Goal: Transaction & Acquisition: Purchase product/service

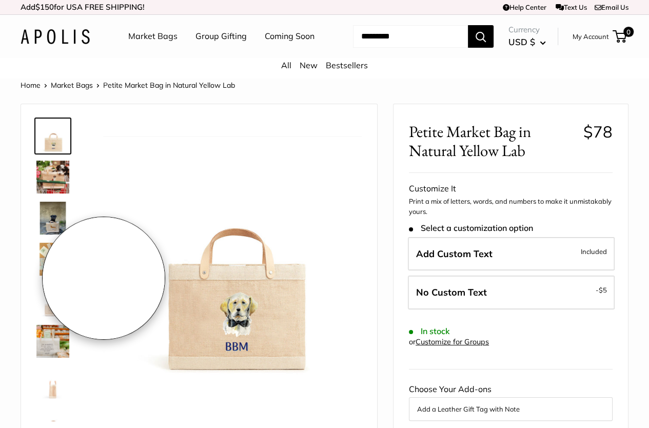
click at [56, 192] on img at bounding box center [52, 177] width 33 height 33
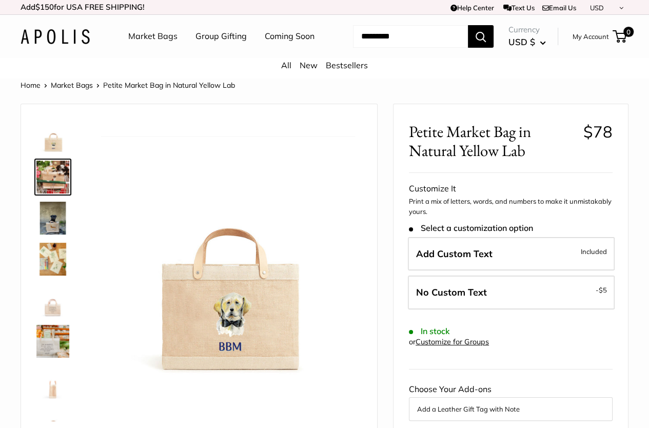
click at [52, 234] on img at bounding box center [52, 218] width 33 height 33
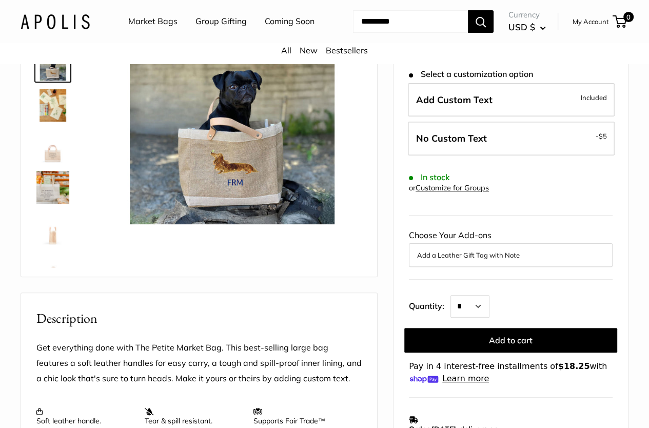
scroll to position [51, 0]
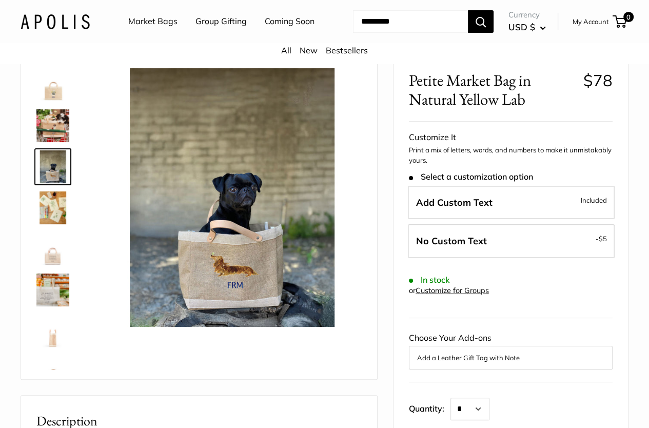
click at [58, 183] on img at bounding box center [52, 166] width 33 height 33
click at [57, 223] on img at bounding box center [52, 207] width 33 height 33
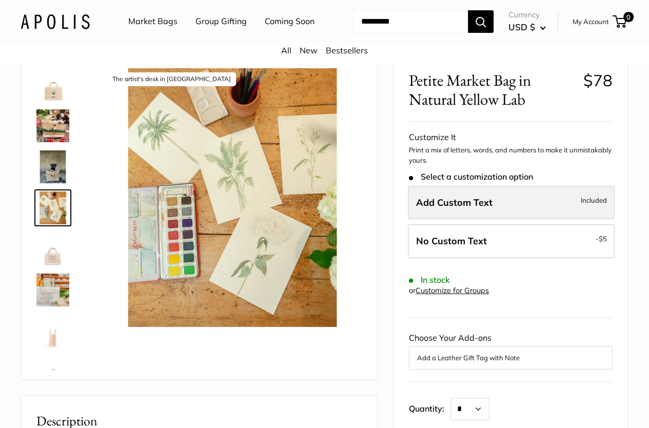
click at [465, 220] on label "Add Custom Text Included" at bounding box center [511, 203] width 207 height 34
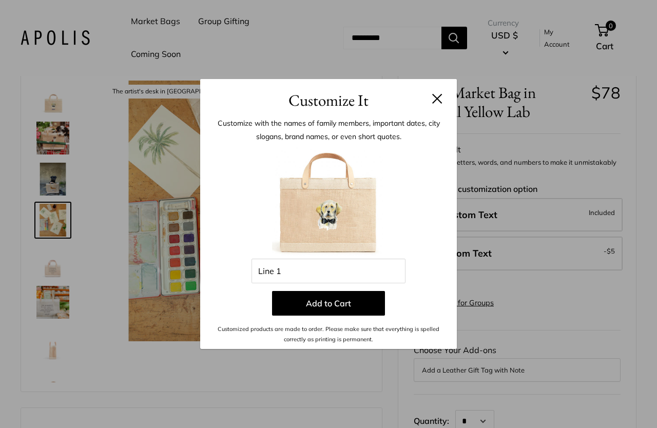
click at [436, 104] on h3 "Customize It" at bounding box center [328, 100] width 226 height 24
click at [434, 98] on button at bounding box center [437, 98] width 10 height 10
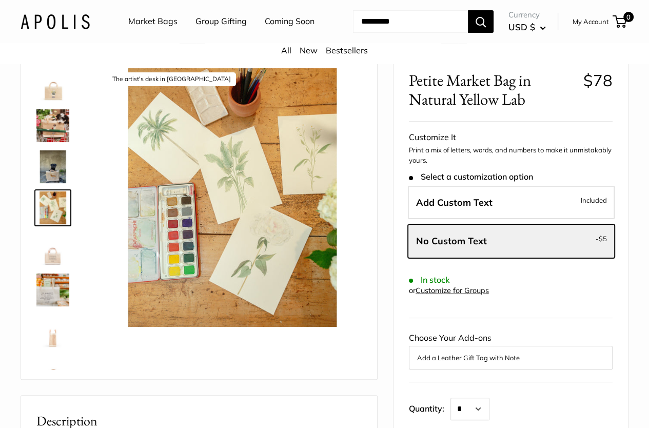
click at [265, 29] on link "Coming Soon" at bounding box center [290, 21] width 50 height 15
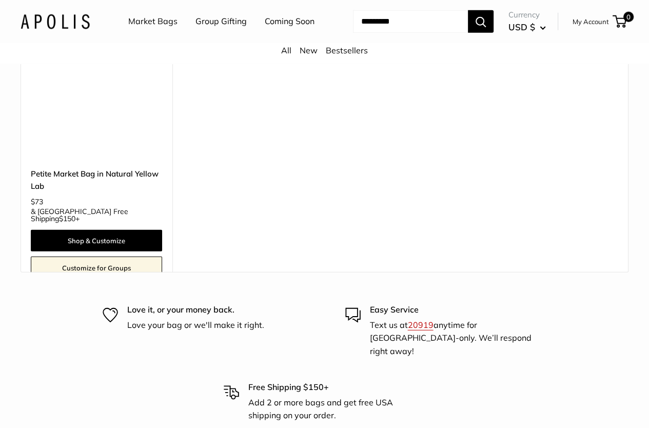
scroll to position [5694, 0]
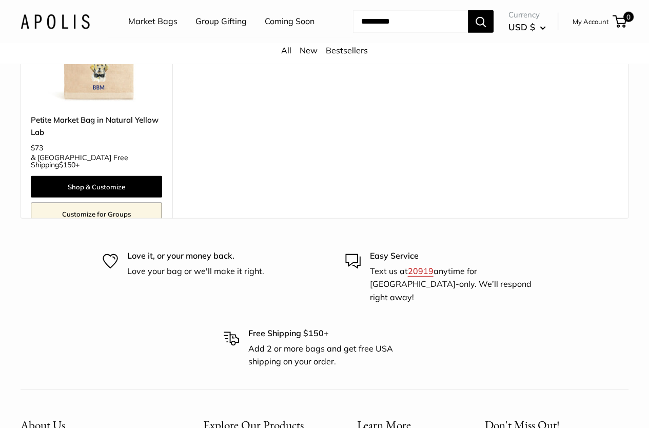
click at [0, 0] on img at bounding box center [0, 0] width 0 height 0
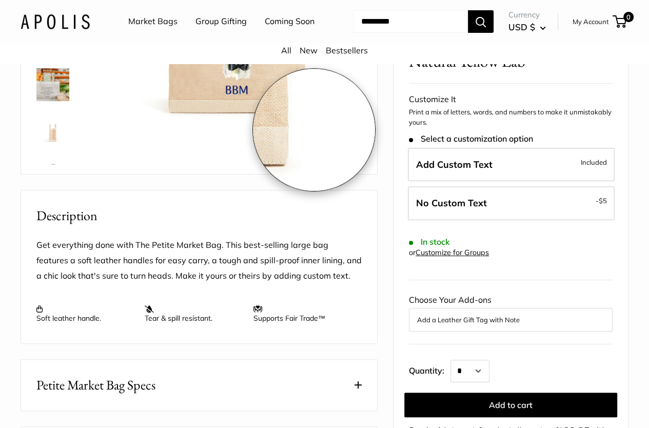
scroll to position [103, 0]
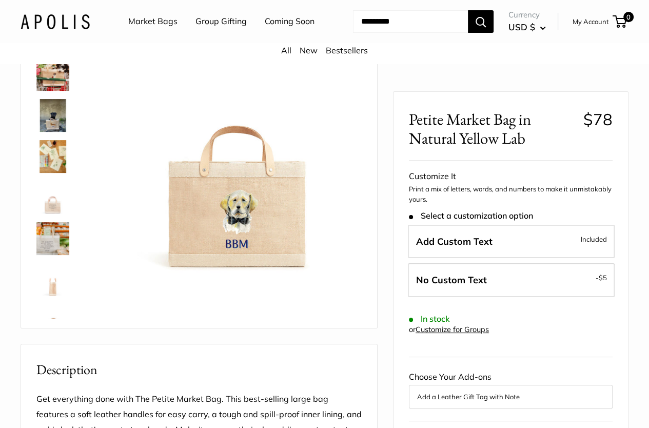
click at [57, 132] on img at bounding box center [52, 115] width 33 height 33
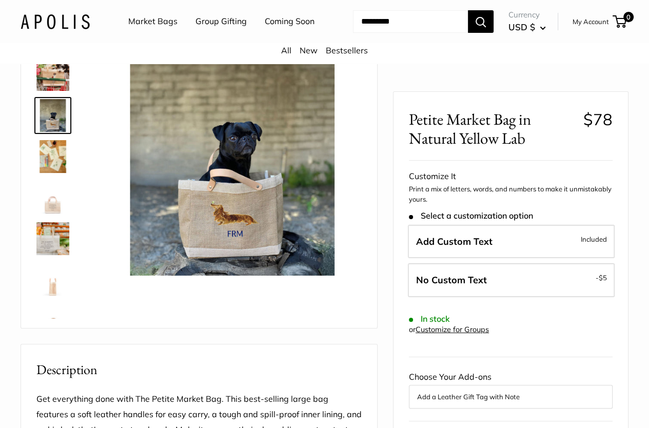
click at [60, 91] on img at bounding box center [52, 74] width 33 height 33
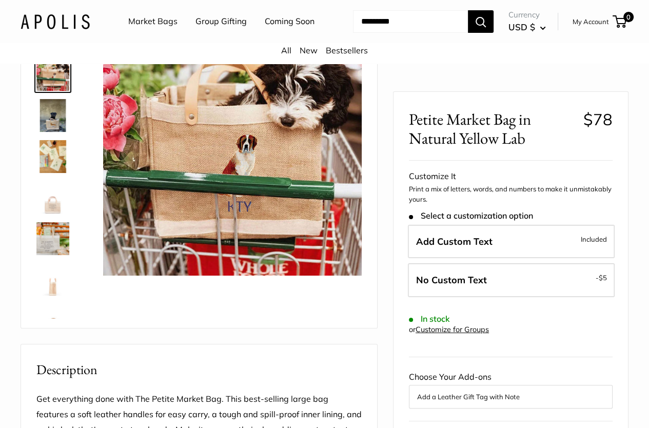
click at [54, 130] on img at bounding box center [52, 115] width 33 height 33
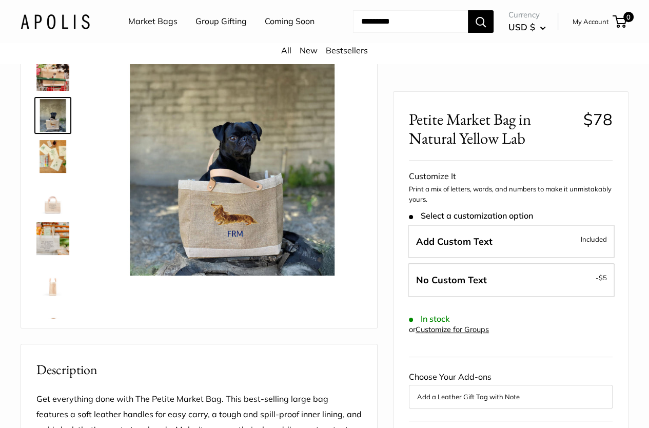
click at [51, 173] on img at bounding box center [52, 156] width 33 height 33
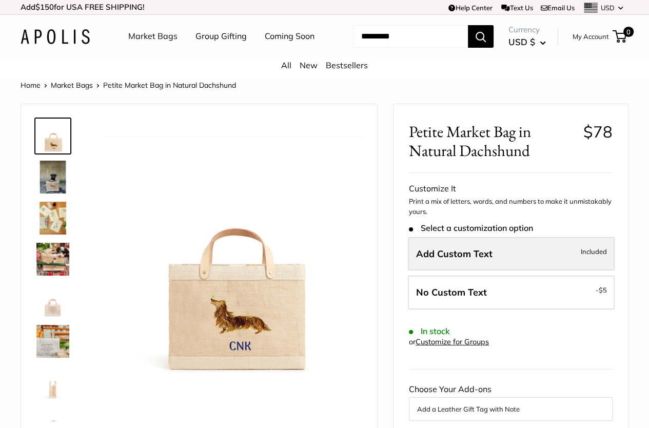
click at [484, 260] on span "Add Custom Text" at bounding box center [454, 254] width 76 height 12
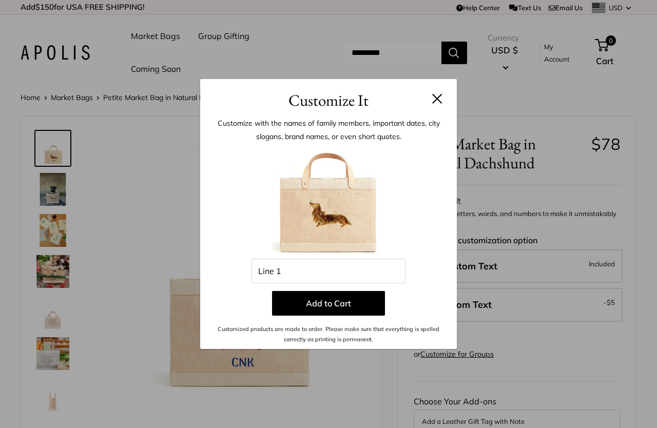
click at [439, 99] on button at bounding box center [437, 98] width 10 height 10
click at [439, 99] on div "Home Market Bags Petite Market Bag in Natural Dachshund" at bounding box center [329, 97] width 616 height 13
